Goal: Check status: Check status

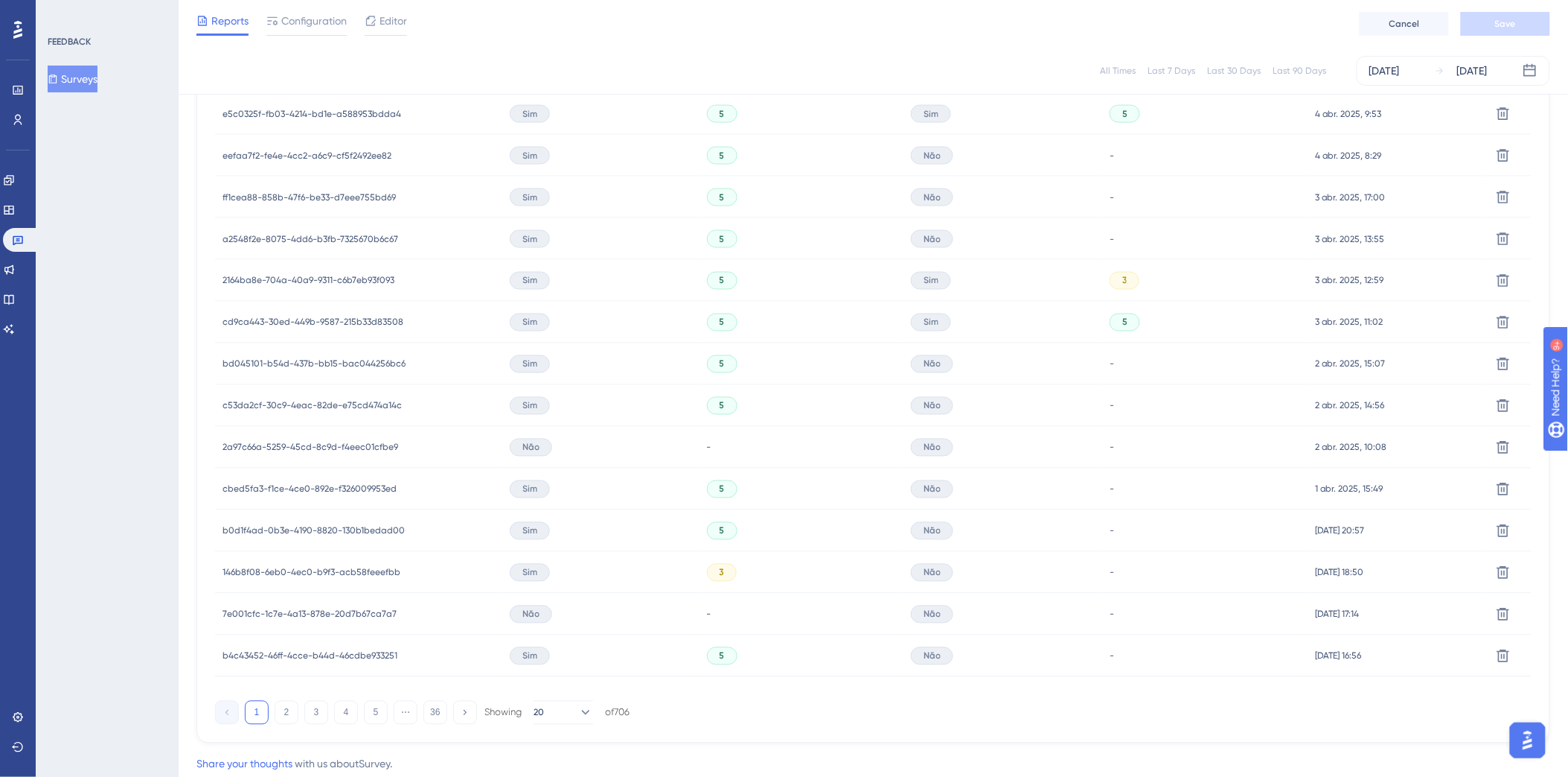
scroll to position [803, 0]
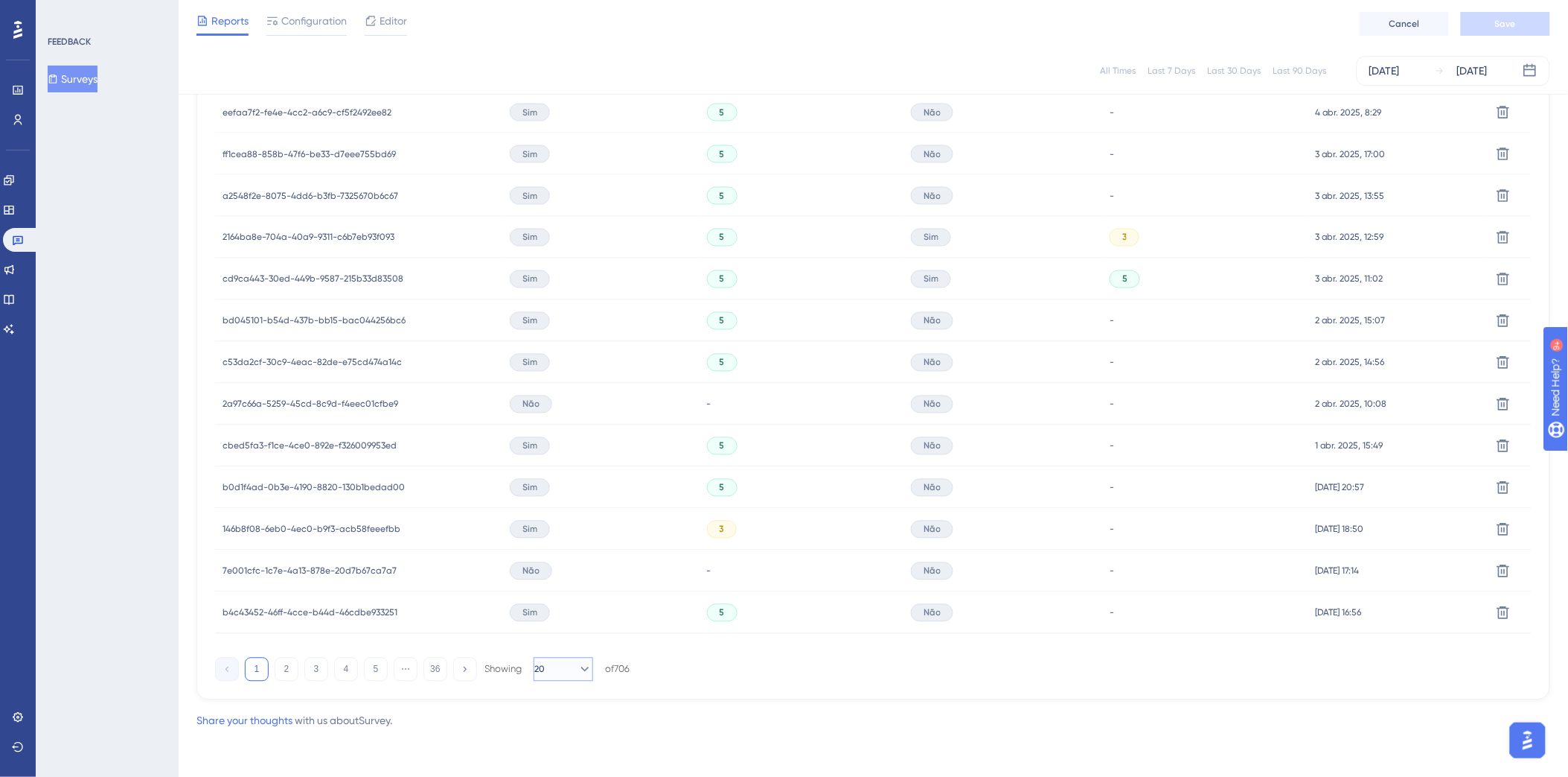
click at [567, 664] on button "20" at bounding box center [563, 669] width 60 height 24
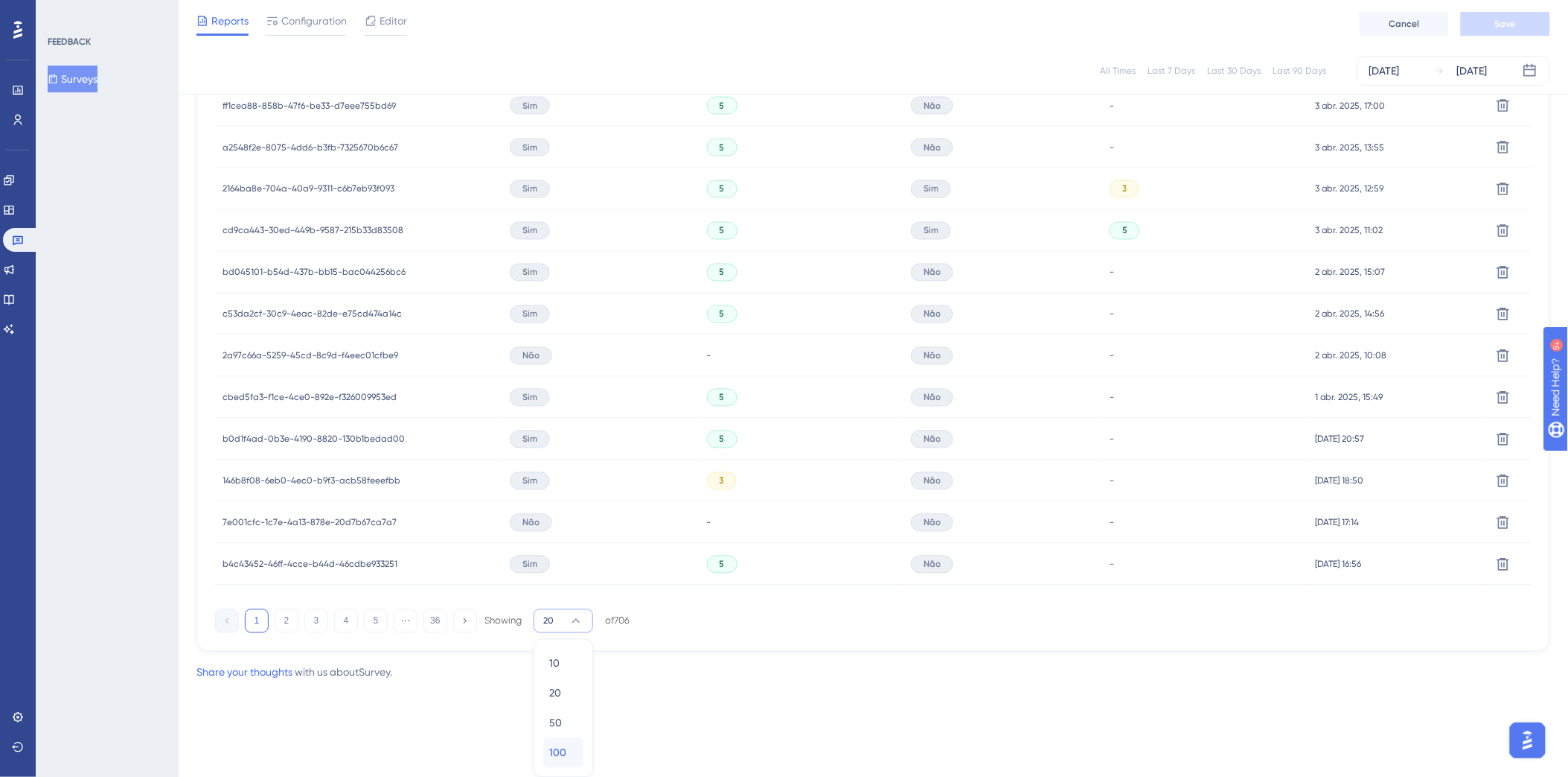
click at [561, 745] on span "100" at bounding box center [558, 753] width 17 height 18
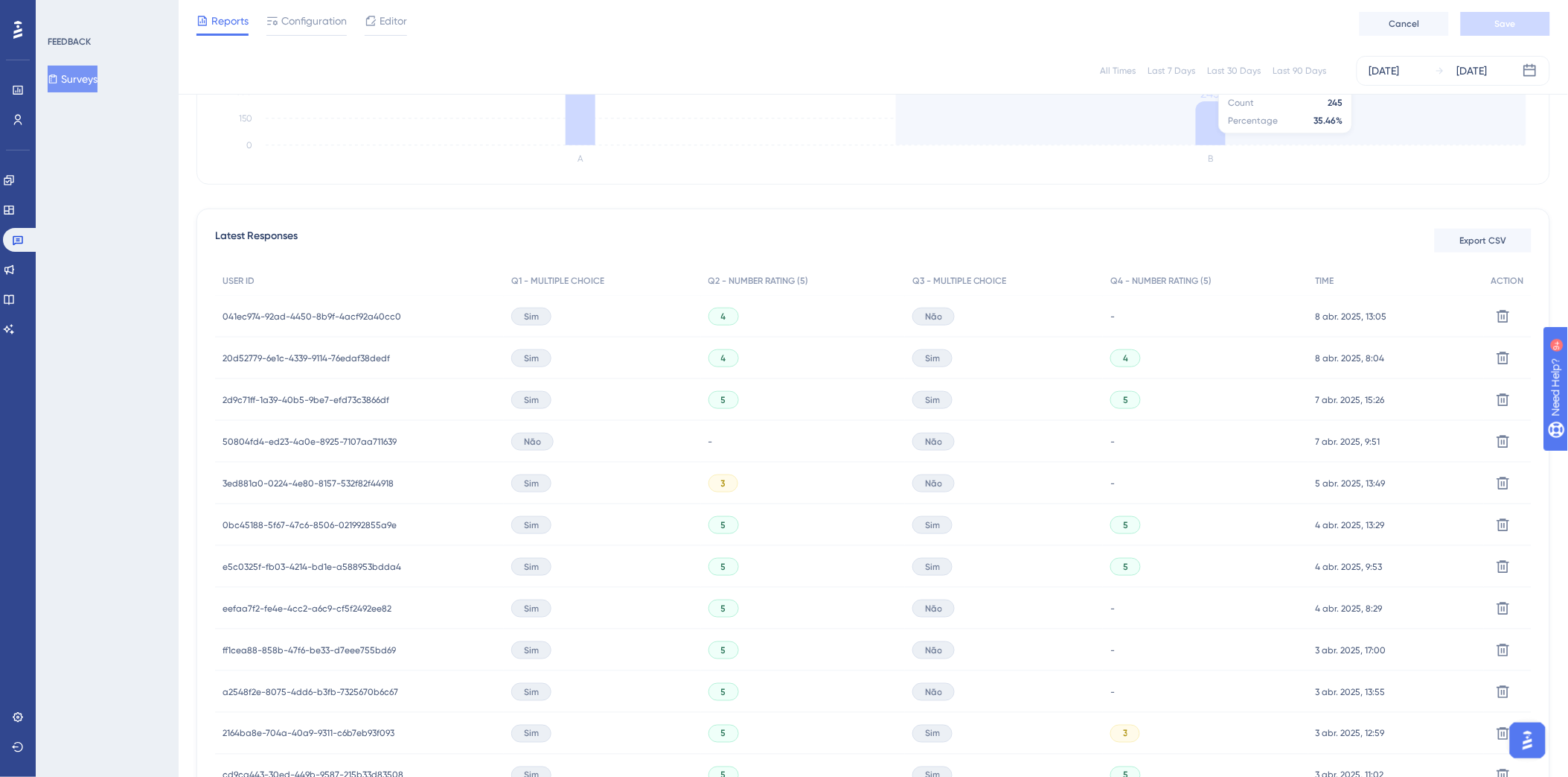
scroll to position [0, 0]
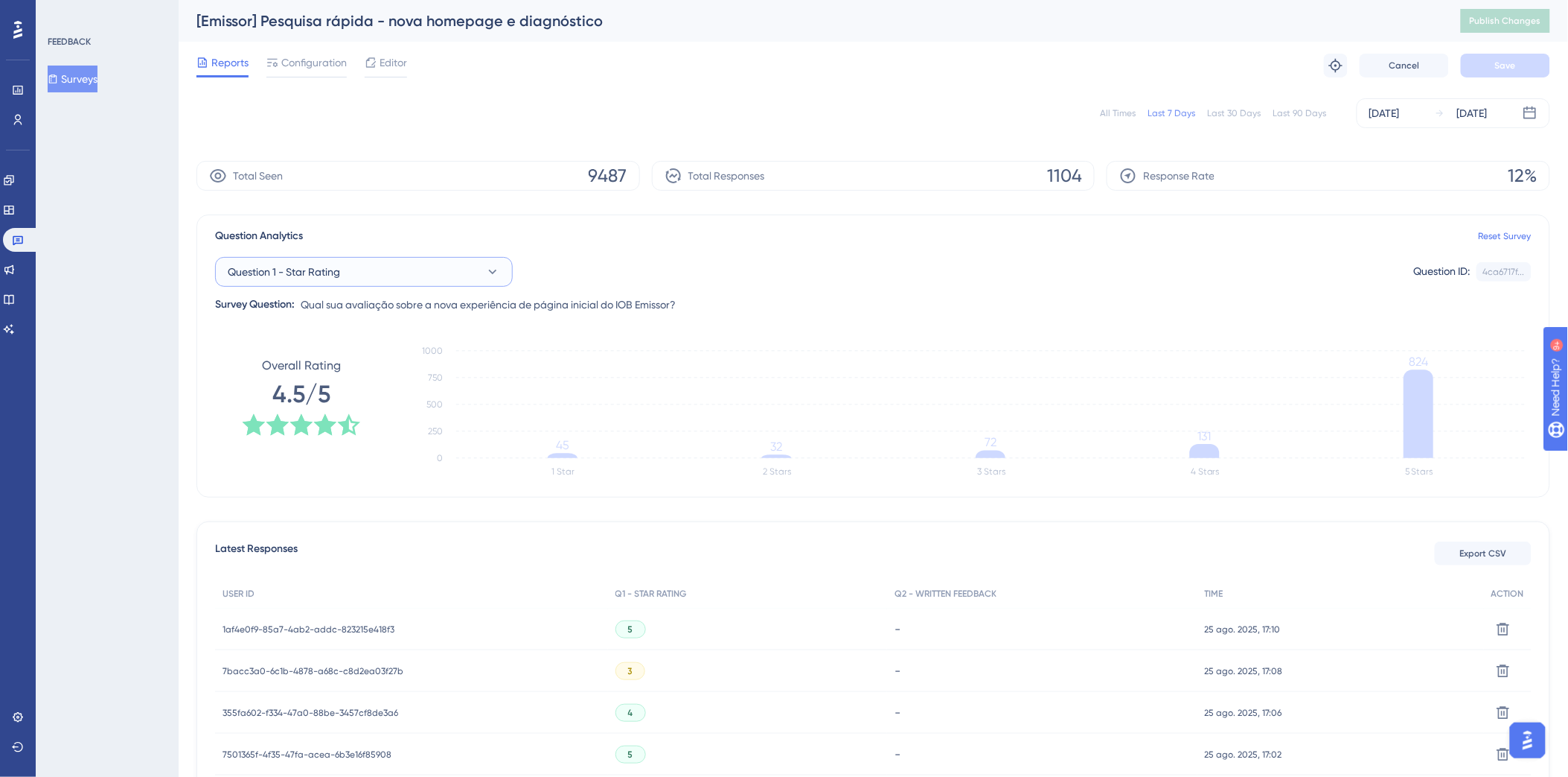
click at [500, 269] on button "Question 1 - Star Rating" at bounding box center [364, 271] width 298 height 30
click at [375, 391] on span "Question 2 - Written Feedback" at bounding box center [309, 392] width 145 height 18
